Goal: Check status

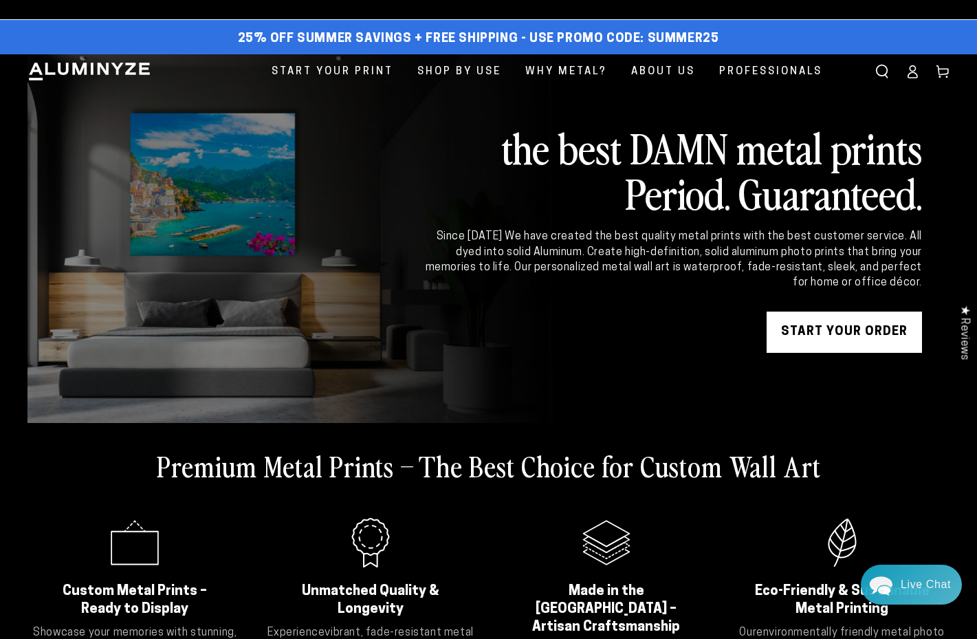
click at [917, 74] on icon at bounding box center [912, 76] width 9 height 6
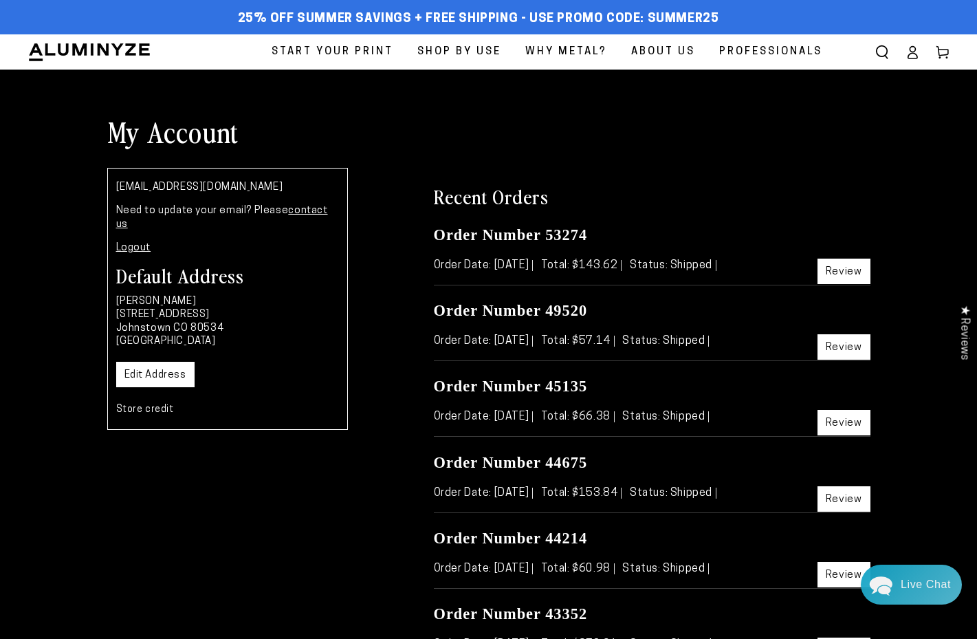
click at [839, 347] on div "Close dialog Get 35% Off + Free Shipping on Your First Order! Plus, enjoy early…" at bounding box center [488, 319] width 977 height 639
click at [848, 346] on link "Review" at bounding box center [844, 346] width 53 height 25
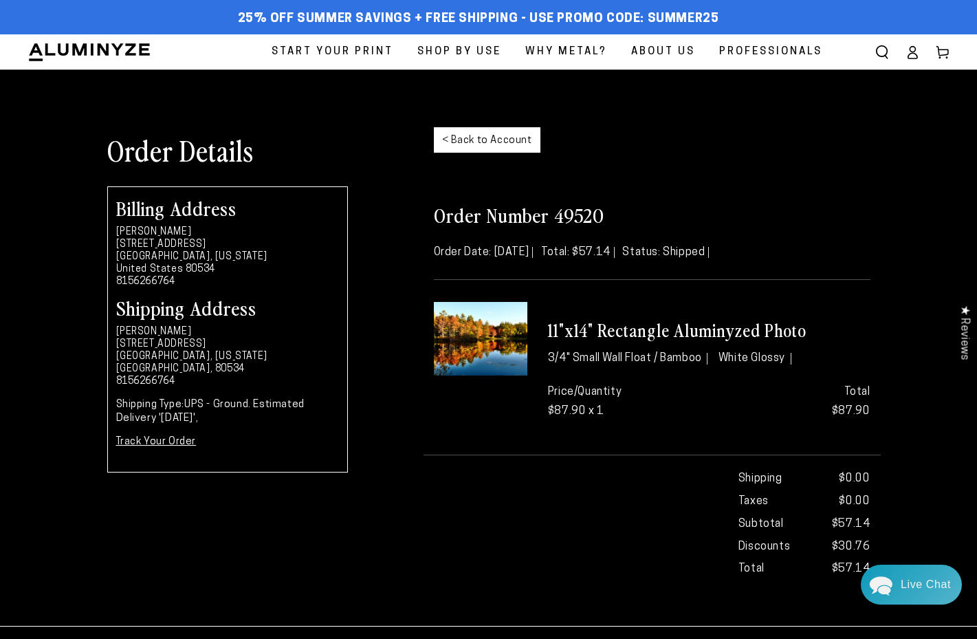
click at [530, 289] on div "Order Number 49520 Order Date: [DATE] Total: $57.14 Status: Shipped 11"x14" Rec…" at bounding box center [652, 384] width 457 height 396
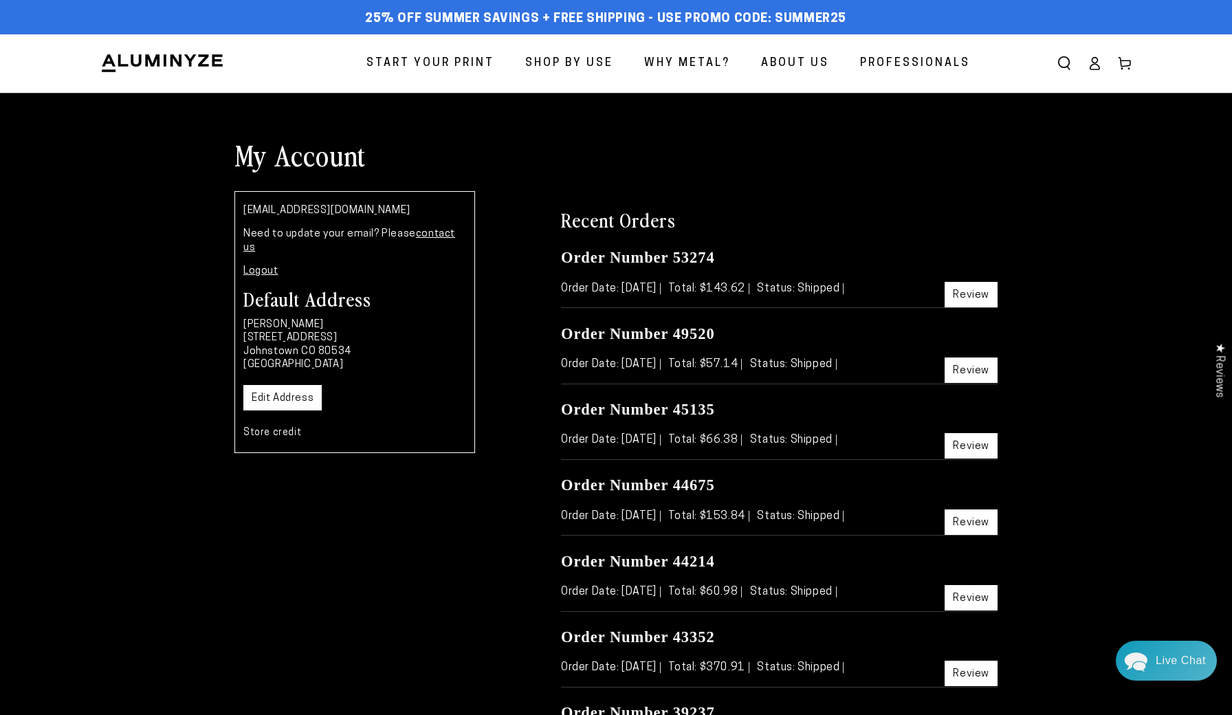
click at [972, 441] on link "Review" at bounding box center [971, 445] width 53 height 25
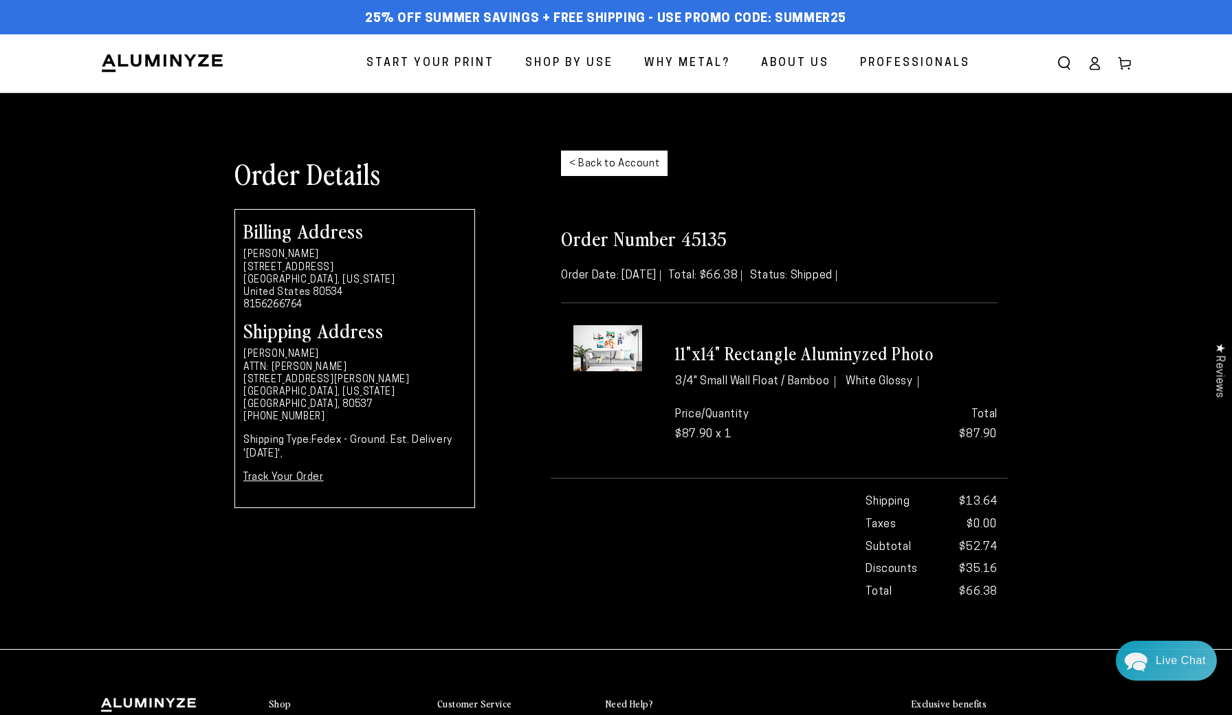
click at [616, 350] on img at bounding box center [608, 348] width 69 height 46
